Goal: Task Accomplishment & Management: Use online tool/utility

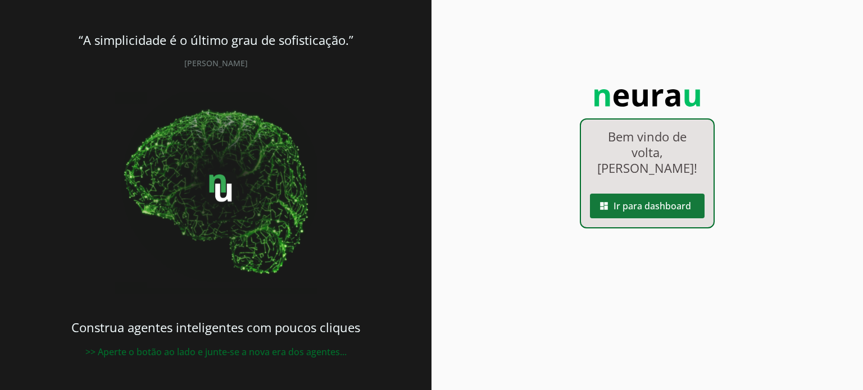
click at [619, 200] on span at bounding box center [647, 206] width 115 height 27
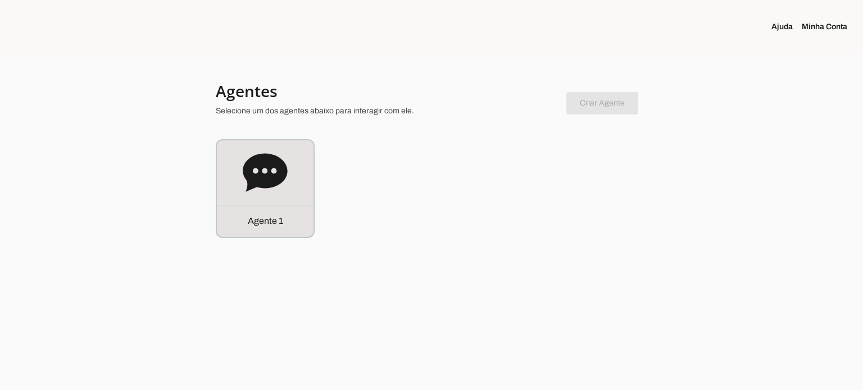
click at [303, 147] on div "Agente 1" at bounding box center [265, 188] width 97 height 97
